Goal: Check status

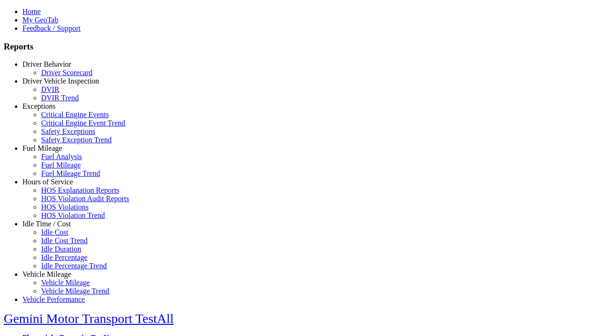
click at [54, 85] on link "Driver Vehicle Inspection" at bounding box center [60, 81] width 77 height 8
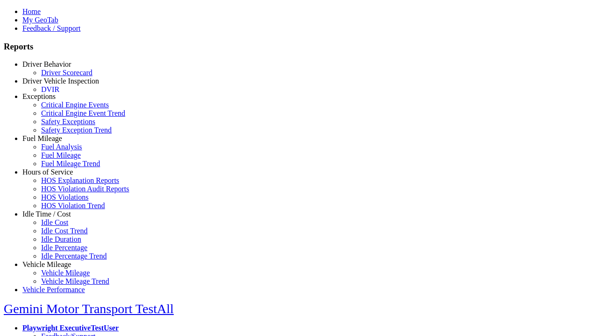
click at [59, 93] on link "DVIR" at bounding box center [50, 89] width 18 height 8
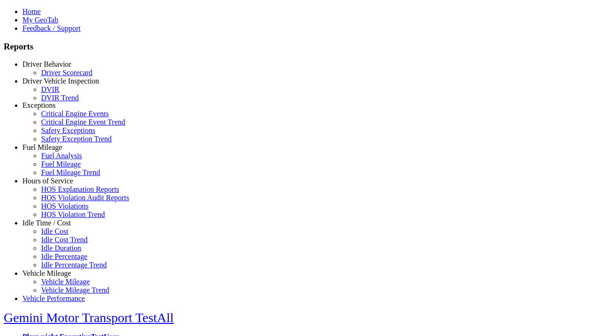
select select "**********"
